Goal: Task Accomplishment & Management: Manage account settings

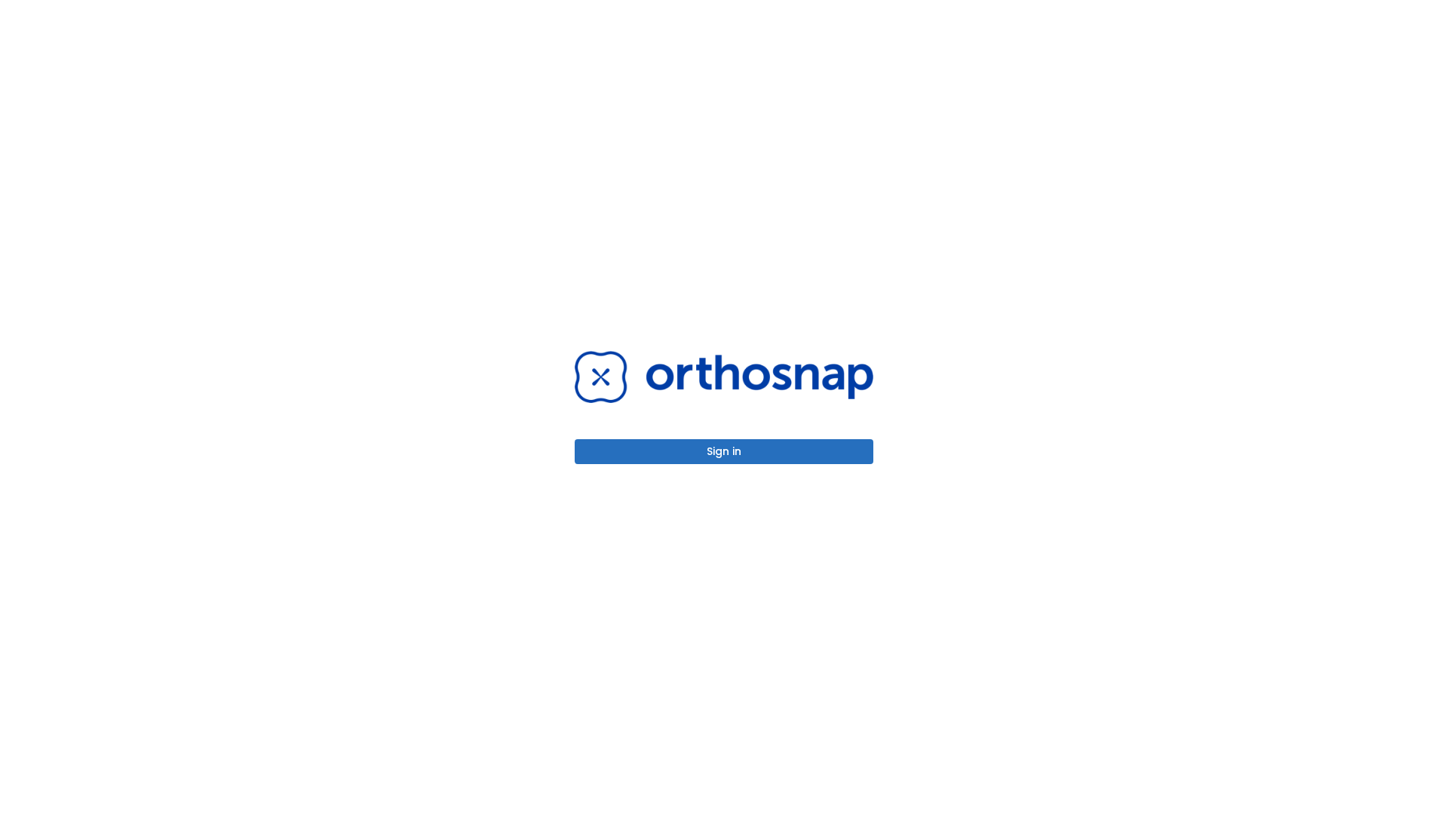
click at [724, 451] on button "Sign in" at bounding box center [724, 451] width 299 height 25
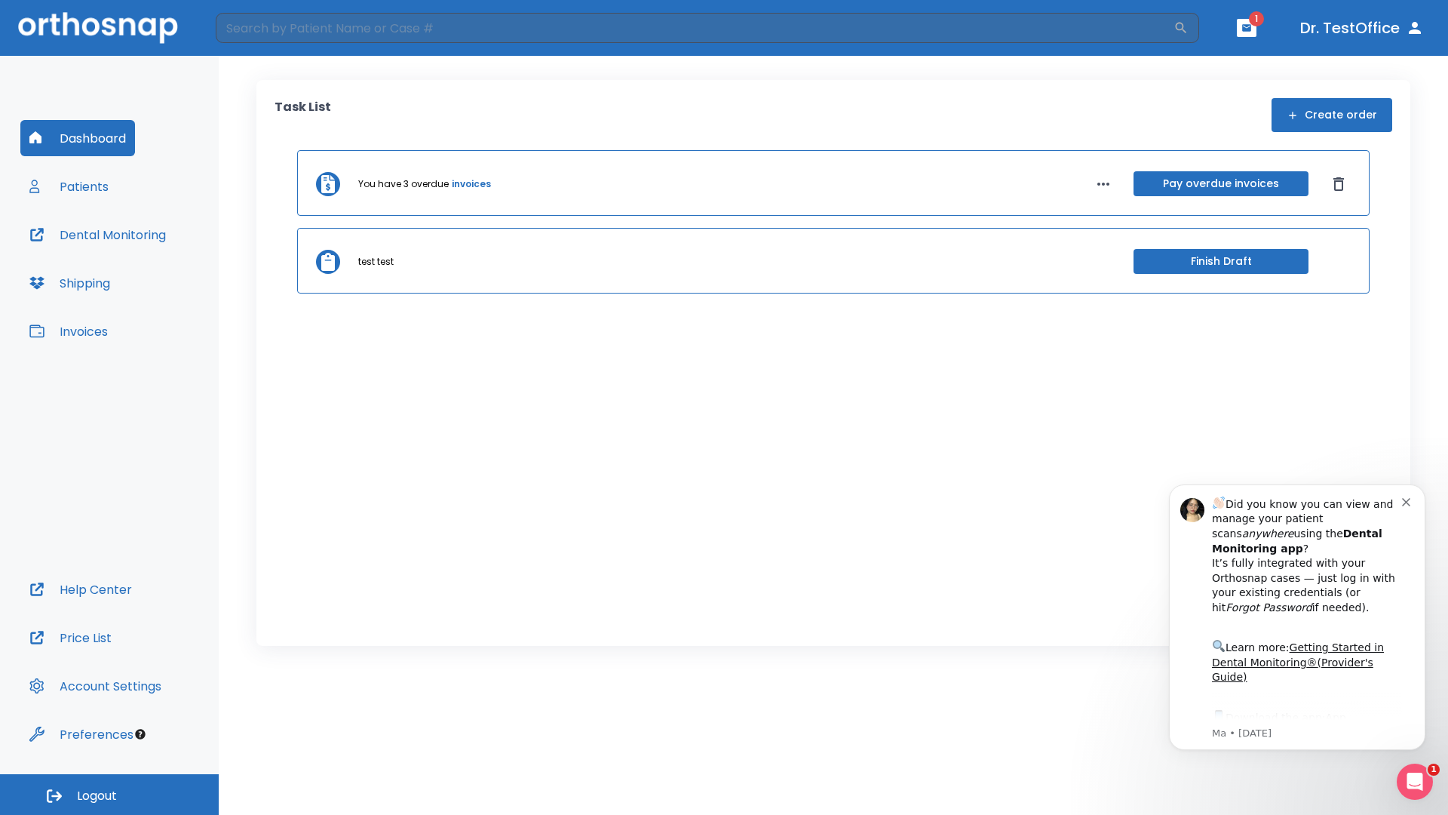
click at [109, 794] on span "Logout" at bounding box center [97, 795] width 40 height 17
